Goal: Entertainment & Leisure: Consume media (video, audio)

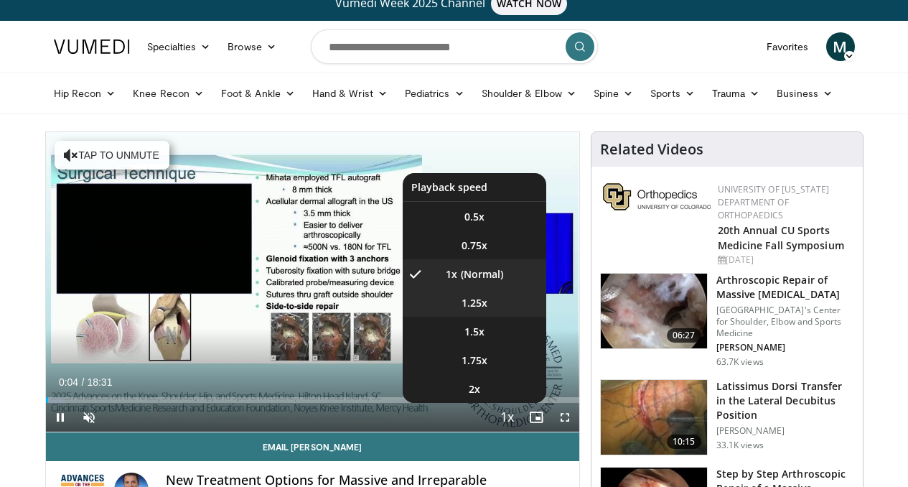
click at [507, 316] on li "1.25x" at bounding box center [475, 302] width 144 height 29
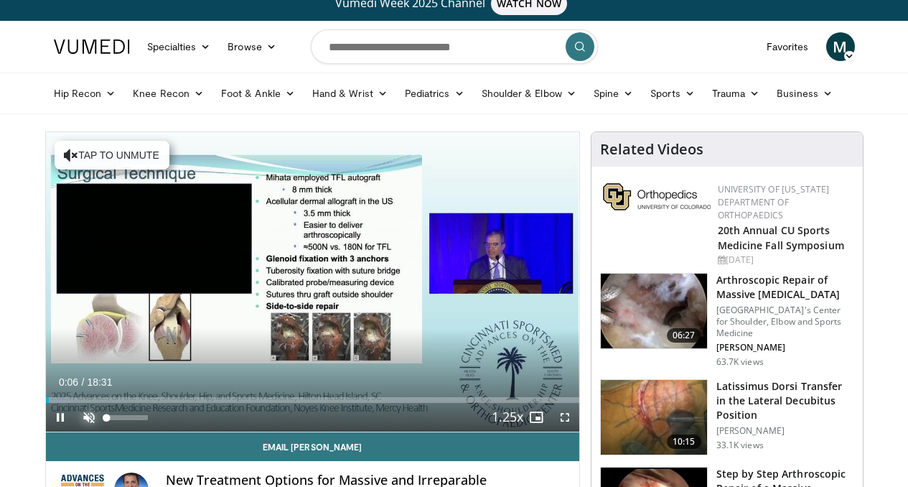
click at [75, 431] on span "Video Player" at bounding box center [89, 417] width 29 height 29
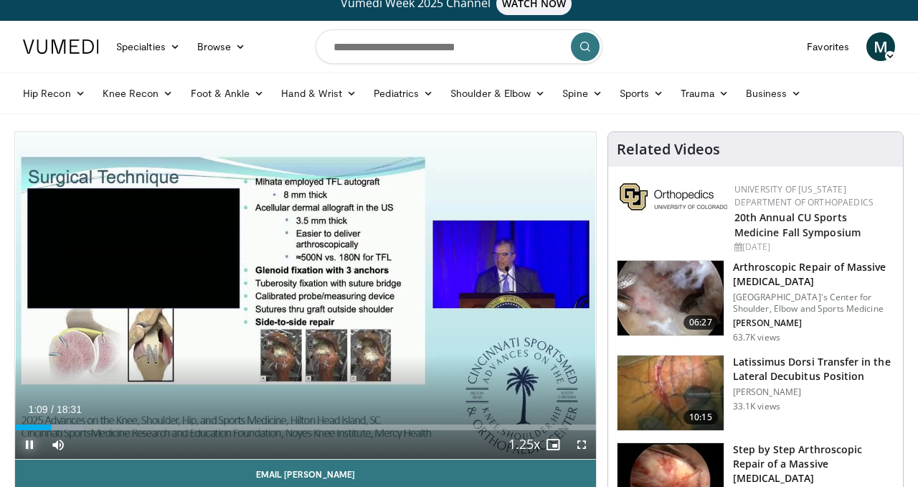
click at [29, 442] on span "Video Player" at bounding box center [29, 444] width 29 height 29
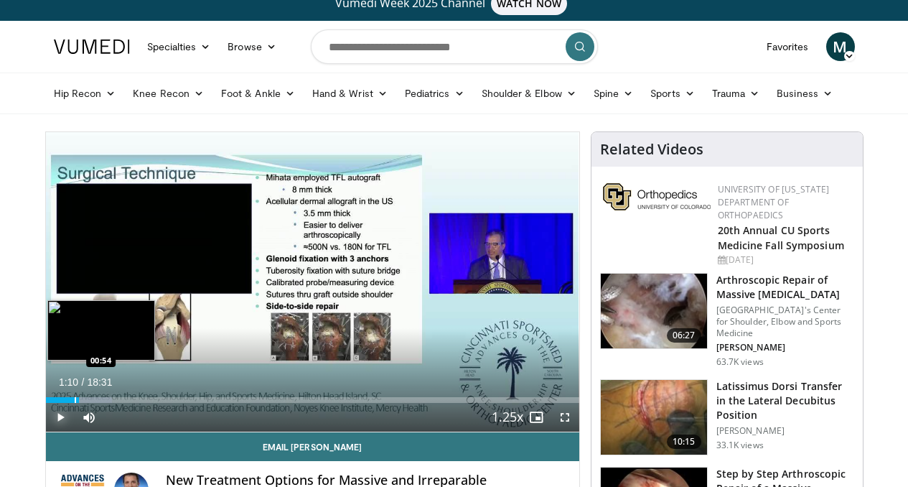
click at [46, 403] on div "Loaded : 12.49% 01:10 00:54" at bounding box center [312, 400] width 533 height 6
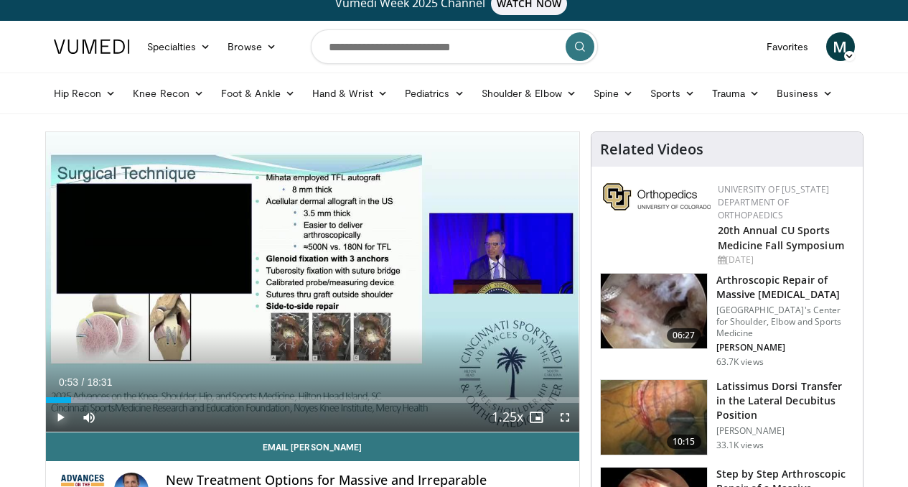
click at [46, 431] on span "Video Player" at bounding box center [60, 417] width 29 height 29
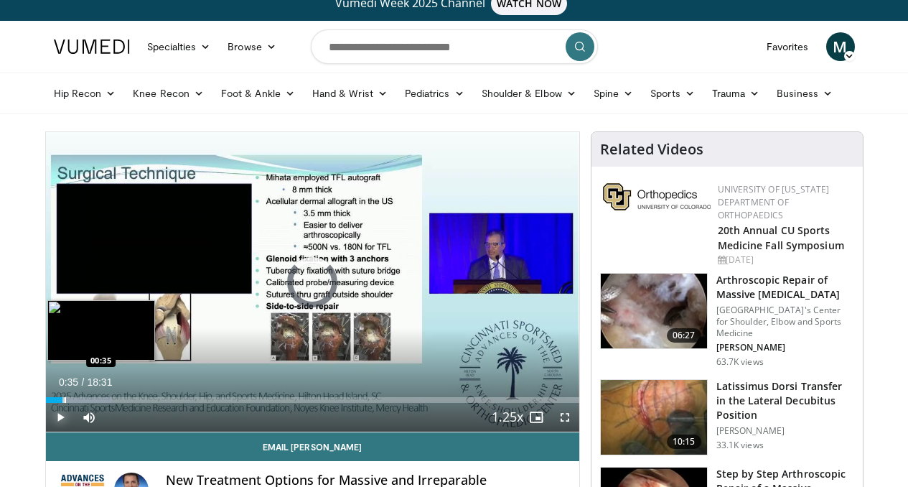
click at [65, 403] on div "Progress Bar" at bounding box center [65, 400] width 1 height 6
click at [58, 403] on div "Progress Bar" at bounding box center [58, 400] width 1 height 6
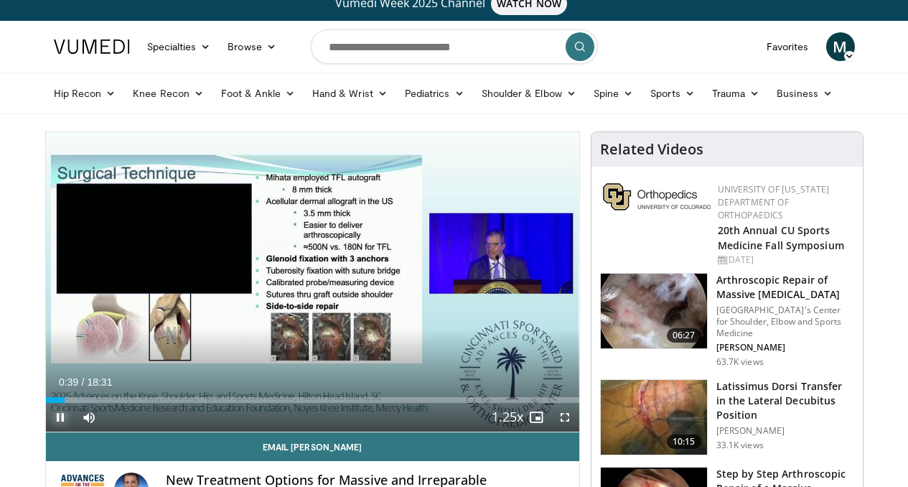
click at [46, 431] on span "Video Player" at bounding box center [60, 417] width 29 height 29
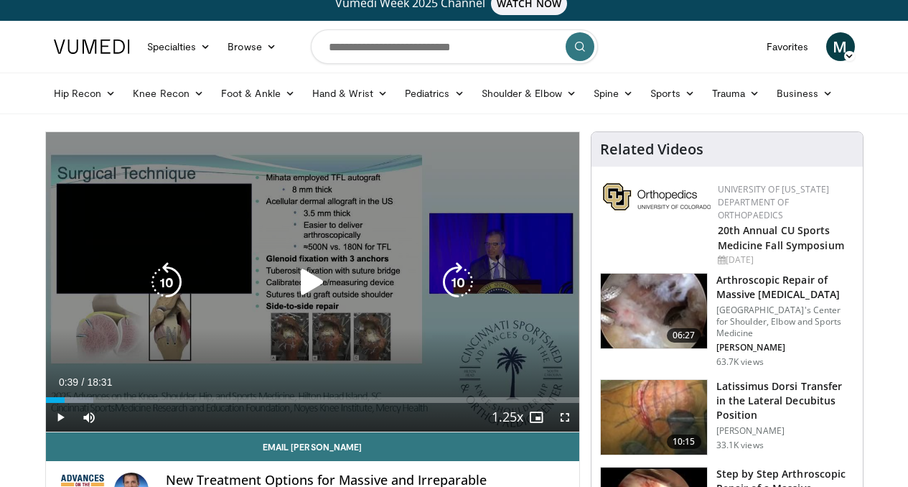
click at [296, 289] on icon "Video Player" at bounding box center [312, 282] width 40 height 40
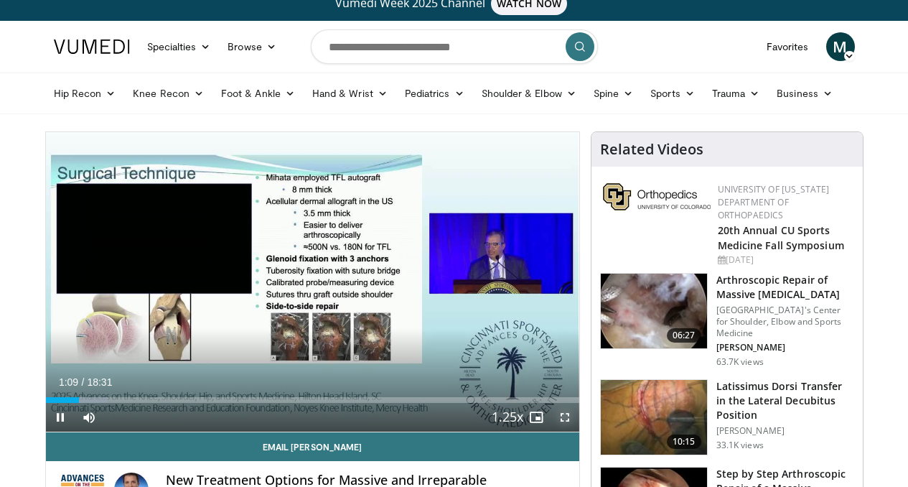
click at [576, 431] on span "Video Player" at bounding box center [564, 417] width 29 height 29
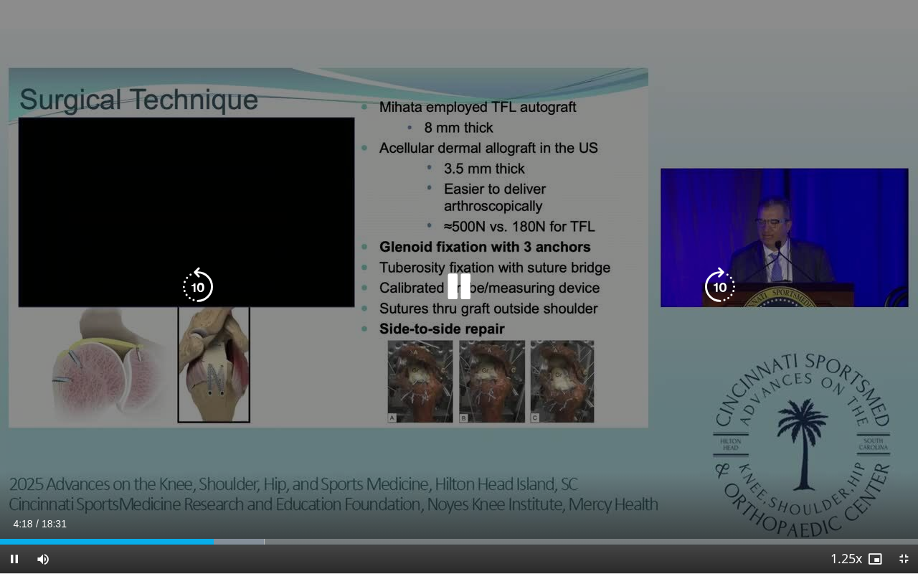
click at [191, 291] on icon "Video Player" at bounding box center [198, 287] width 40 height 40
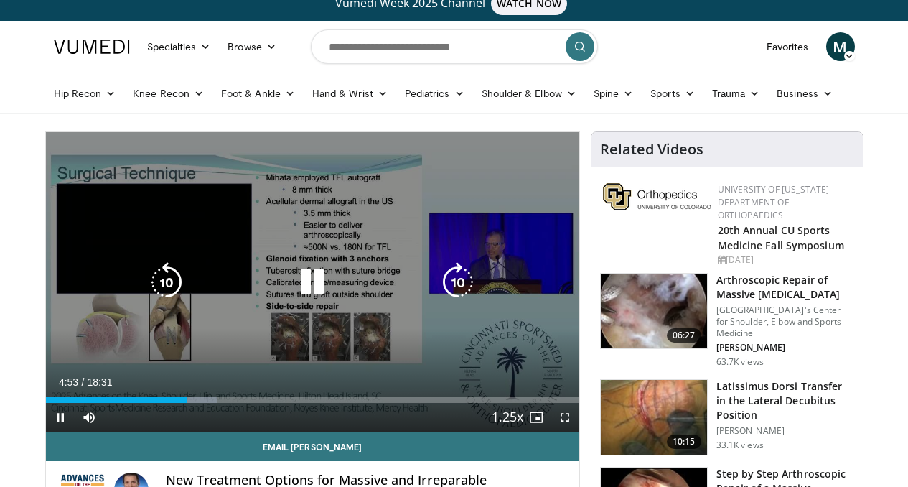
click at [292, 291] on icon "Video Player" at bounding box center [312, 282] width 40 height 40
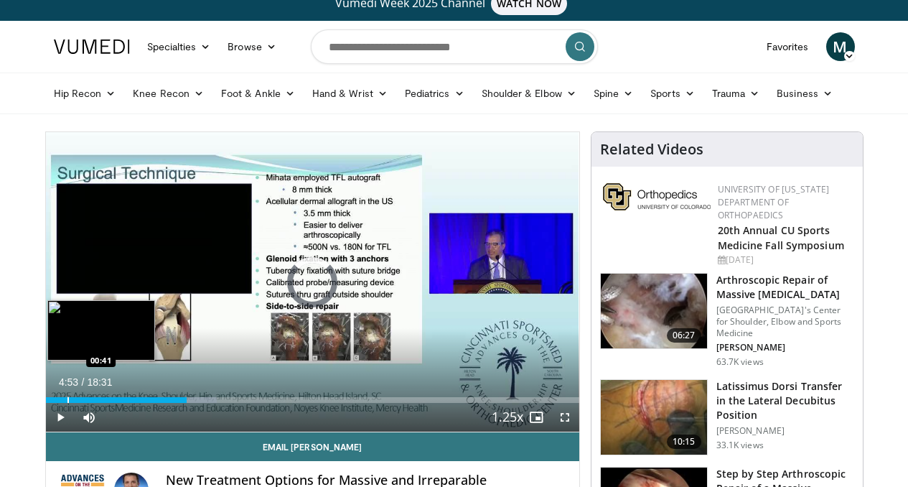
click at [46, 403] on div "Loaded : 32.12% 04:53 00:41" at bounding box center [312, 396] width 533 height 14
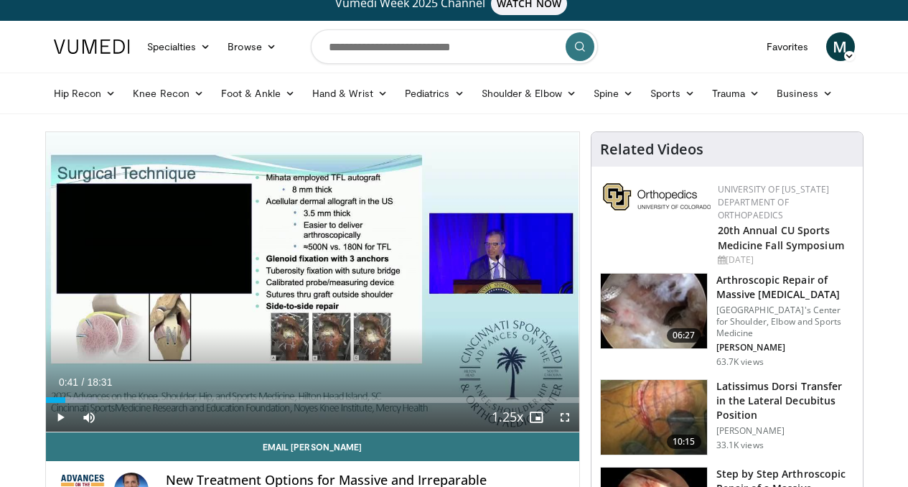
click at [46, 431] on span "Video Player" at bounding box center [60, 417] width 29 height 29
click at [578, 431] on span "Video Player" at bounding box center [564, 417] width 29 height 29
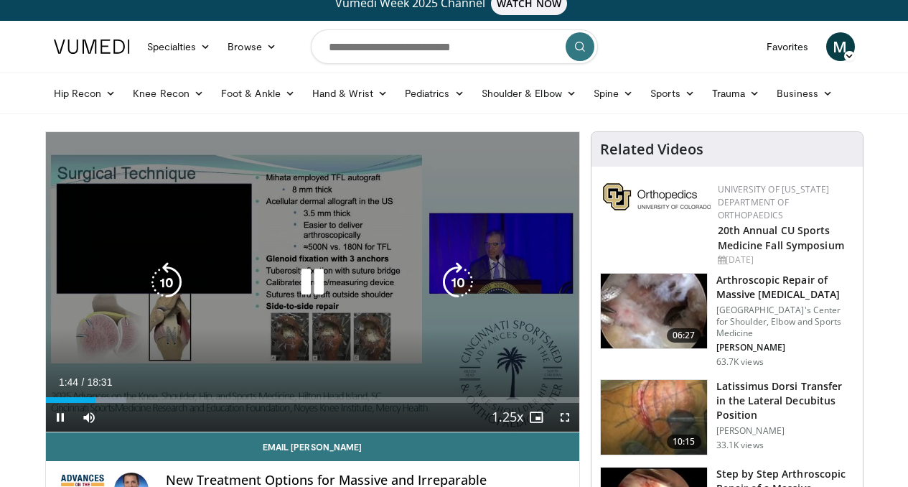
click at [301, 286] on icon "Video Player" at bounding box center [312, 282] width 40 height 40
